Goal: Find specific page/section: Find specific page/section

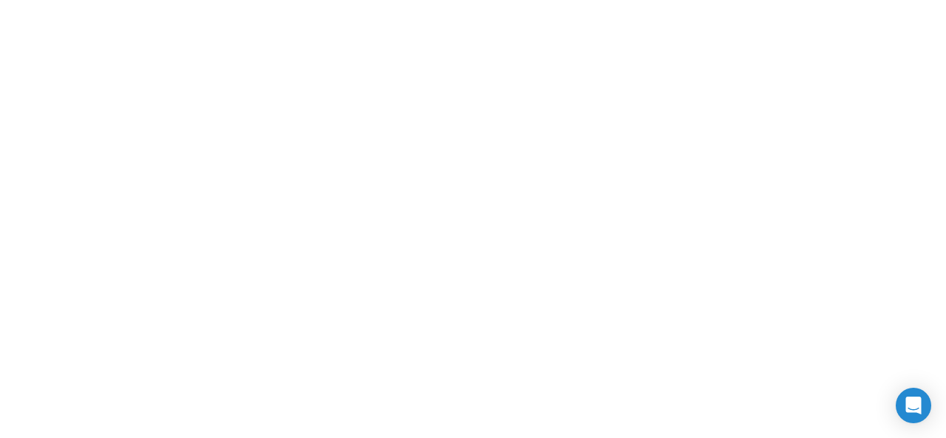
scroll to position [21502, 0]
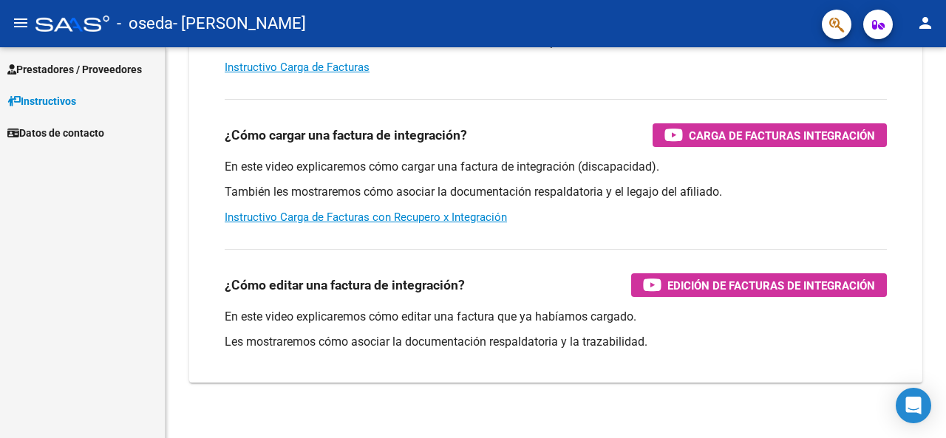
scroll to position [256, 0]
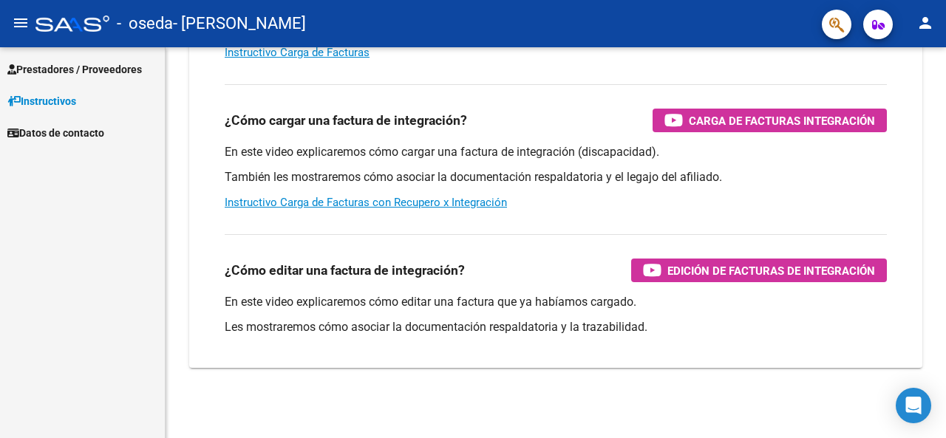
click at [75, 72] on span "Prestadores / Proveedores" at bounding box center [74, 69] width 135 height 16
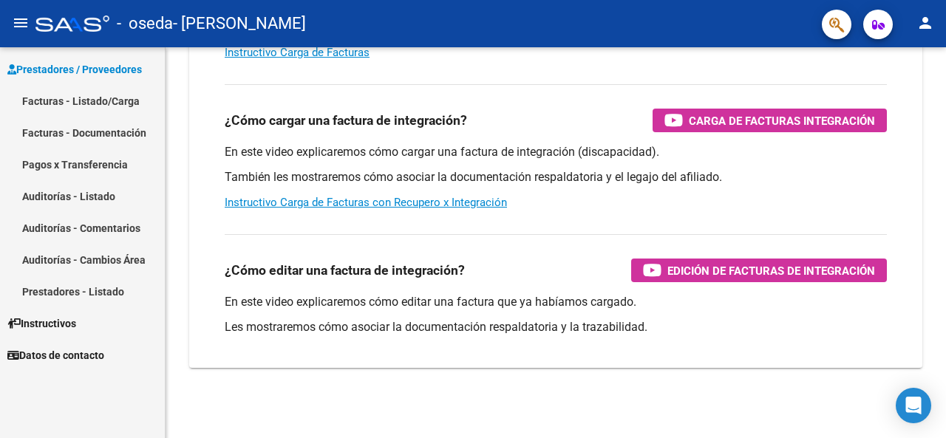
click at [78, 100] on link "Facturas - Listado/Carga" at bounding box center [82, 101] width 165 height 32
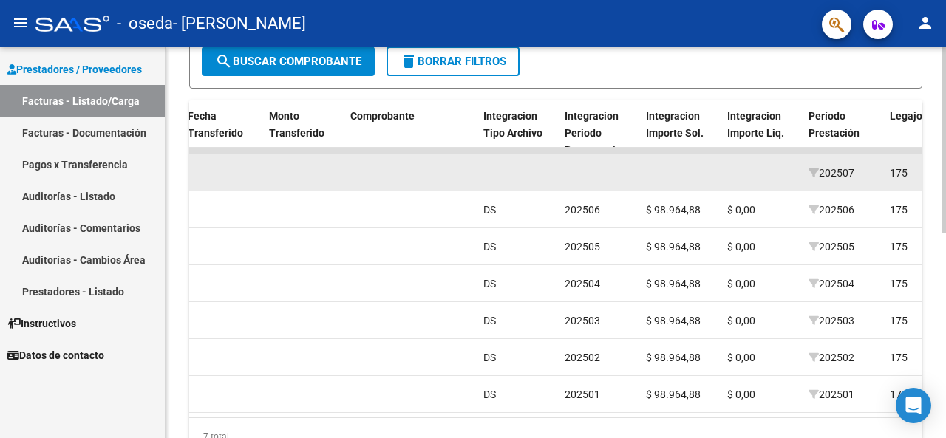
scroll to position [433, 0]
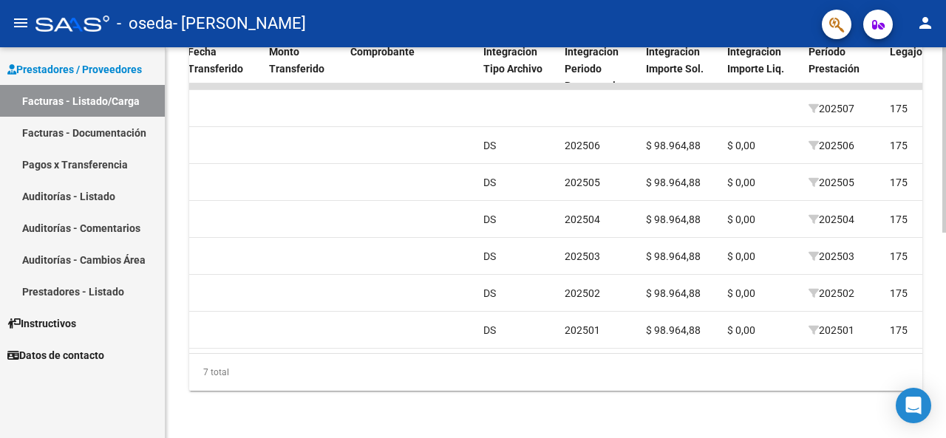
drag, startPoint x: 636, startPoint y: 340, endPoint x: 630, endPoint y: 348, distance: 9.6
click at [636, 340] on datatable-body "16508 Integración [PERSON_NAME] 27293136810 Factura C: 2 - 122 $ 98.964,88 [DAT…" at bounding box center [555, 219] width 733 height 270
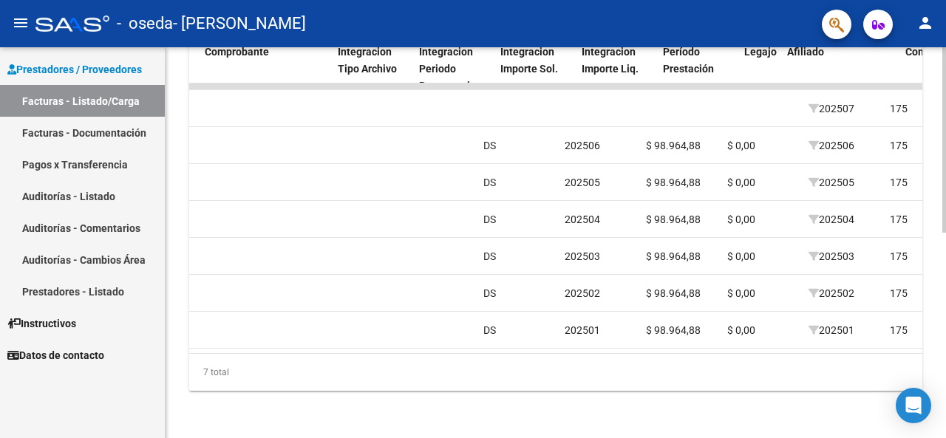
scroll to position [0, 1452]
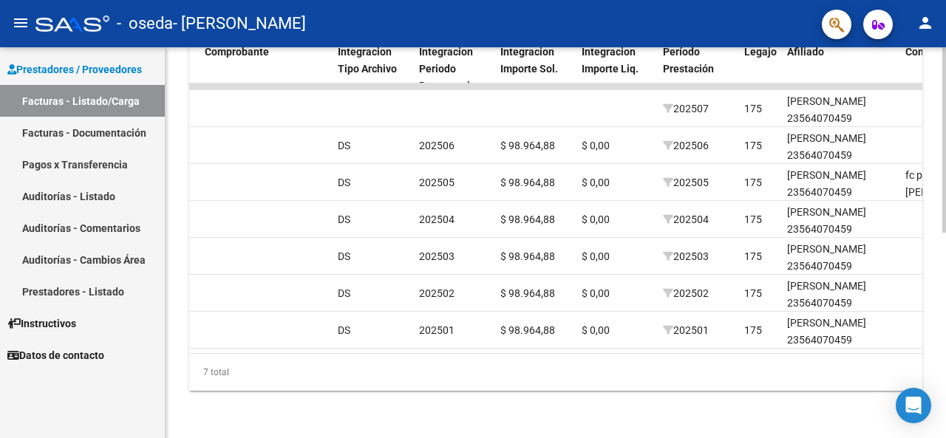
click at [854, 362] on div "7 total" at bounding box center [555, 372] width 733 height 37
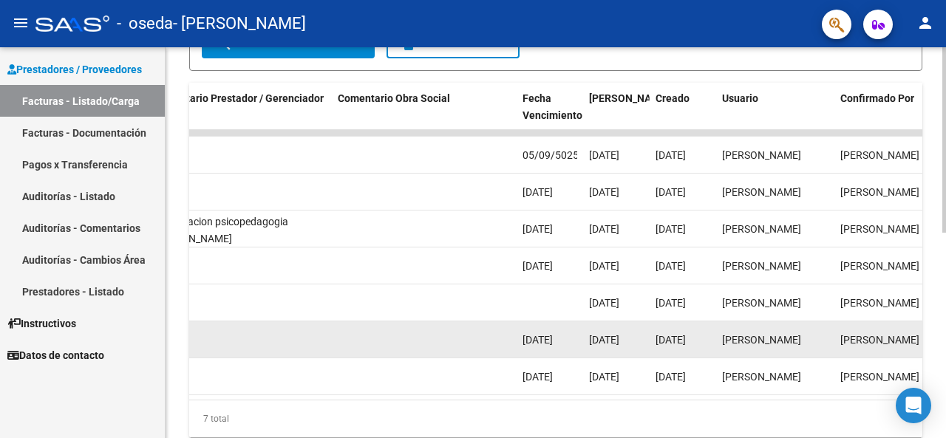
scroll to position [359, 0]
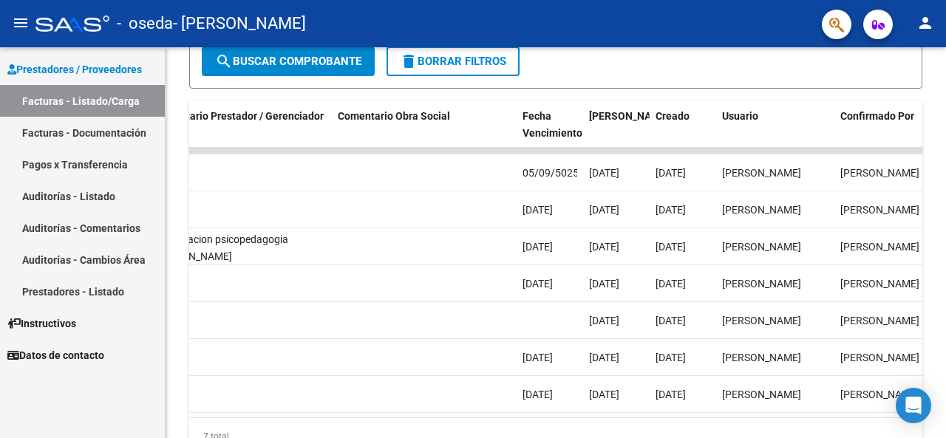
click at [90, 166] on link "Pagos x Transferencia" at bounding box center [82, 165] width 165 height 32
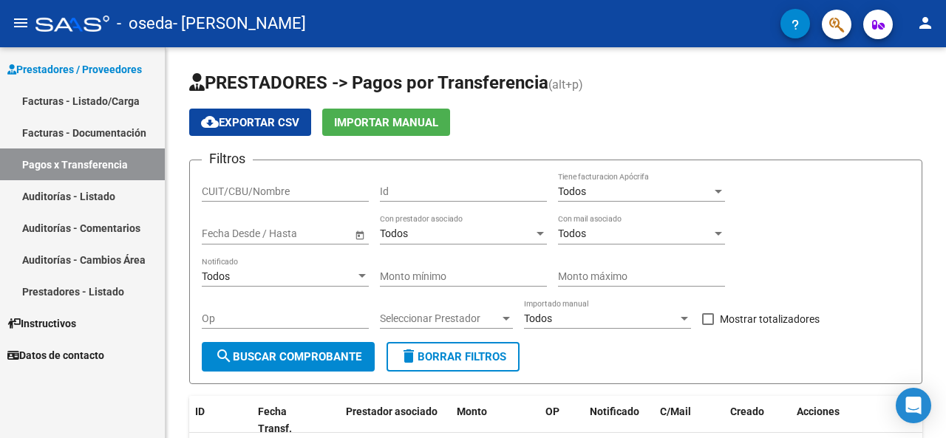
click at [98, 203] on link "Auditorías - Listado" at bounding box center [82, 196] width 165 height 32
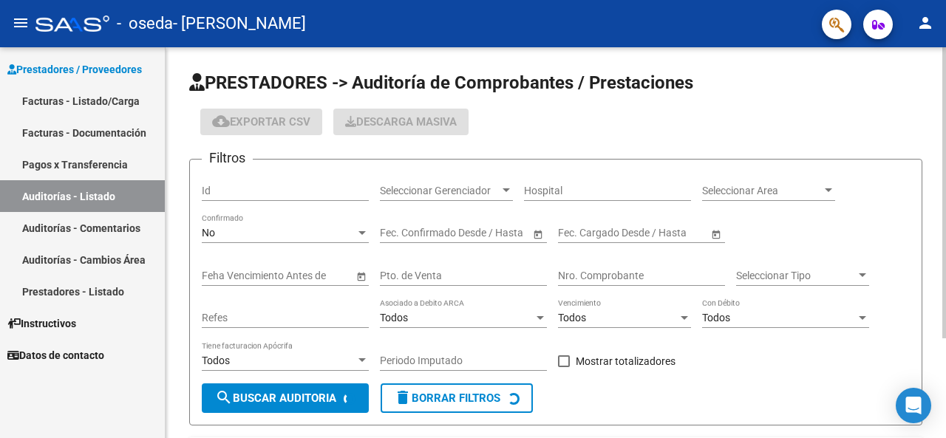
scroll to position [135, 0]
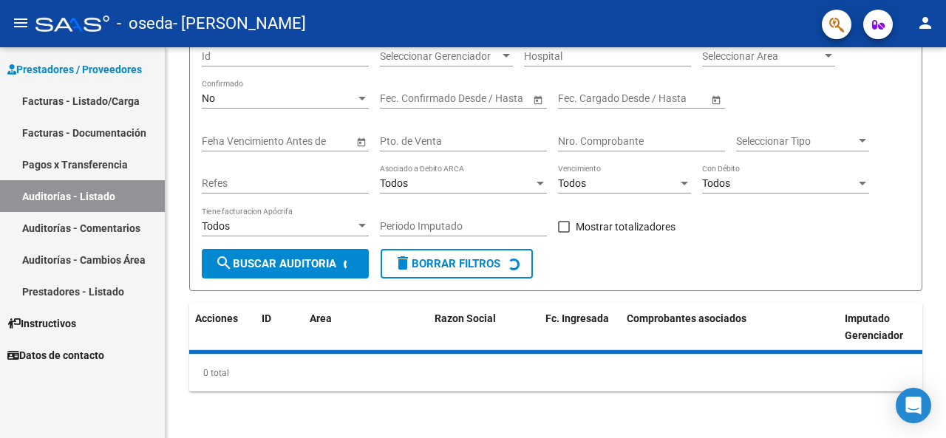
click at [133, 266] on link "Auditorías - Cambios Área" at bounding box center [82, 260] width 165 height 32
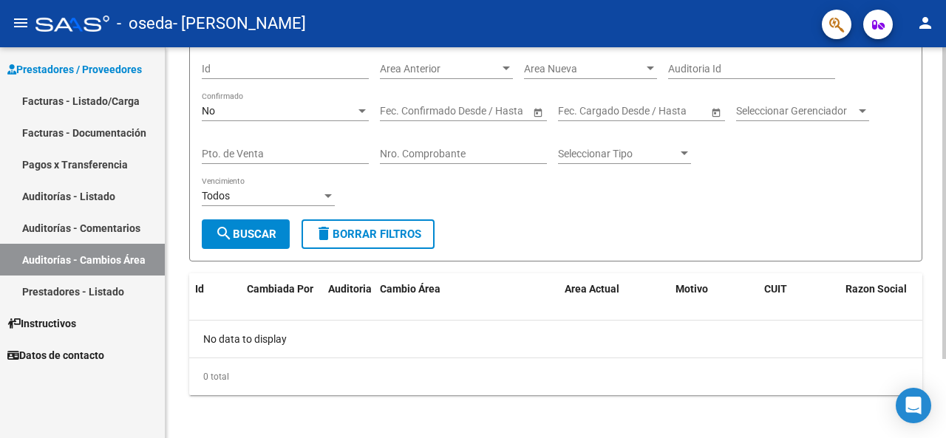
scroll to position [98, 0]
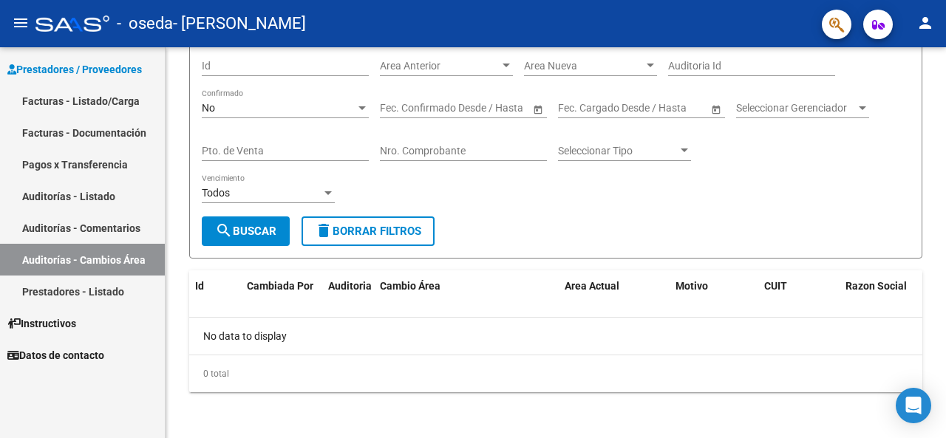
click at [106, 104] on link "Facturas - Listado/Carga" at bounding box center [82, 101] width 165 height 32
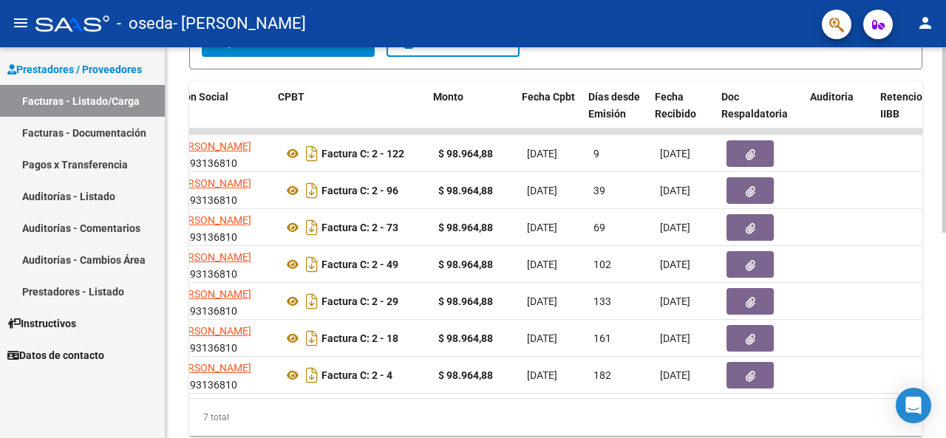
scroll to position [0, 495]
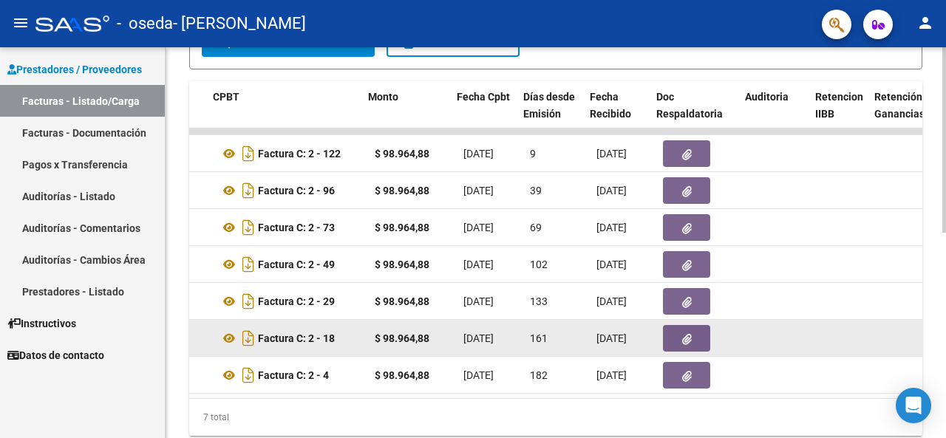
click at [525, 394] on datatable-body "16508 Integración [PERSON_NAME] 27293136810 Factura C: 2 - 122 $ 98.964,88 [DAT…" at bounding box center [555, 264] width 733 height 270
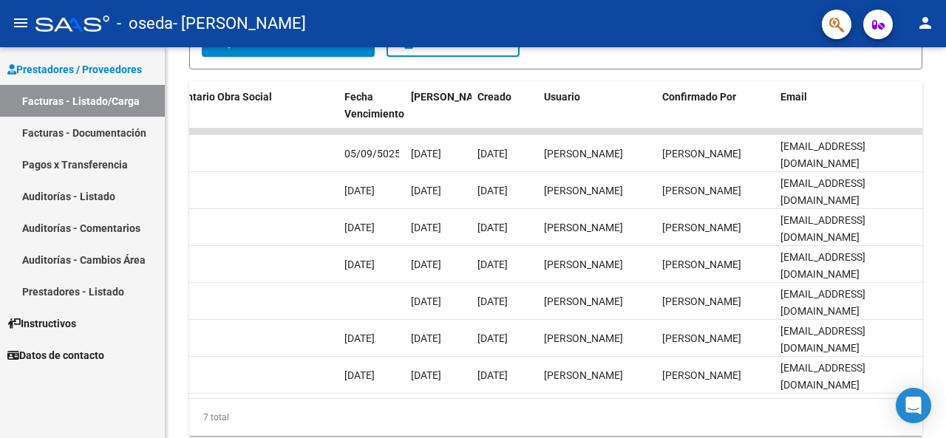
scroll to position [157, 0]
